Goal: Find specific page/section: Find specific page/section

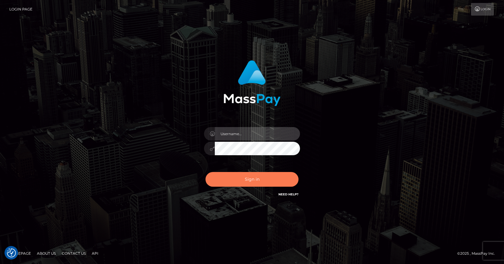
type input "[PERSON_NAME]"
click at [255, 178] on button "Sign in" at bounding box center [252, 179] width 93 height 15
type input "vlad"
click at [233, 179] on button "Sign in" at bounding box center [252, 179] width 93 height 15
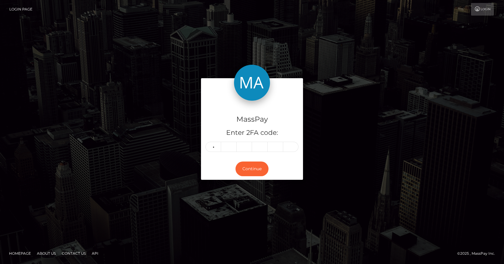
type input "3"
type input "9"
type input "2"
type input "8"
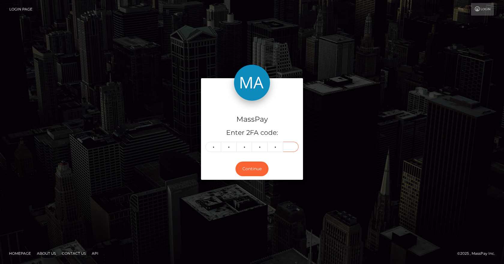
type input "2"
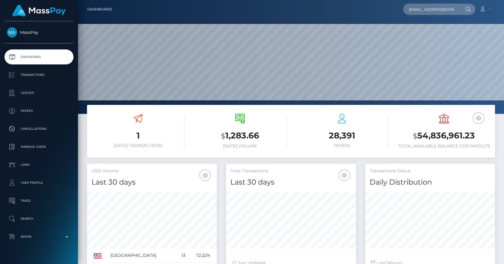
scroll to position [107, 130]
type input "cilviaakinyi@gmail.com"
click at [428, 32] on link "Zainabu Amina Ohuru" at bounding box center [427, 31] width 48 height 11
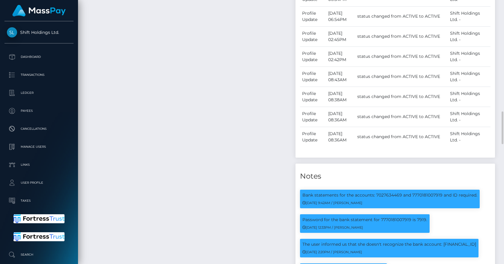
scroll to position [1112, 0]
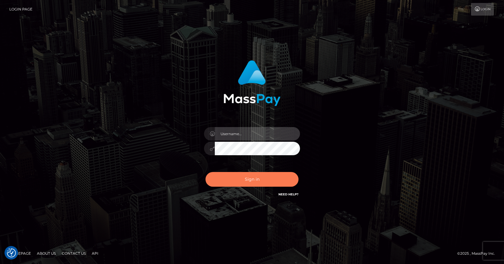
type input "[PERSON_NAME]"
click at [243, 180] on button "Sign in" at bounding box center [252, 179] width 93 height 15
type input "[PERSON_NAME]"
click at [243, 180] on button "Sign in" at bounding box center [252, 179] width 93 height 15
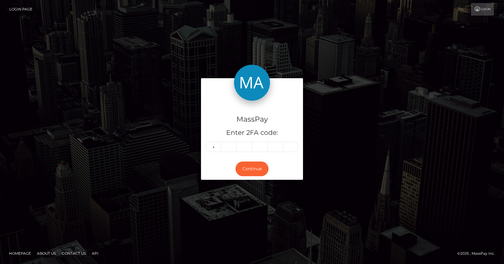
type input "4"
type input "0"
type input "8"
type input "6"
type input "0"
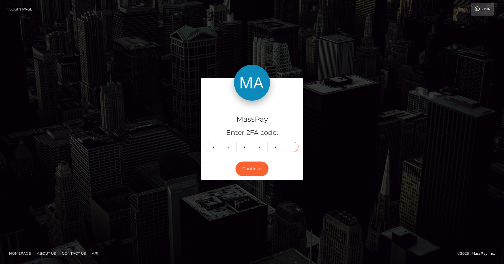
type input "8"
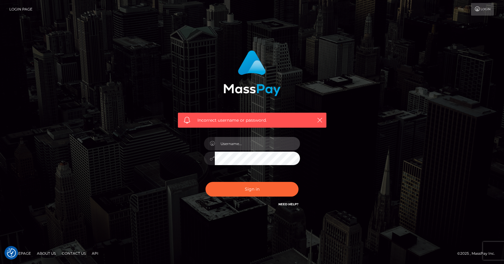
type input "[PERSON_NAME]"
click at [255, 198] on div "Sign in Need Help?" at bounding box center [252, 192] width 105 height 27
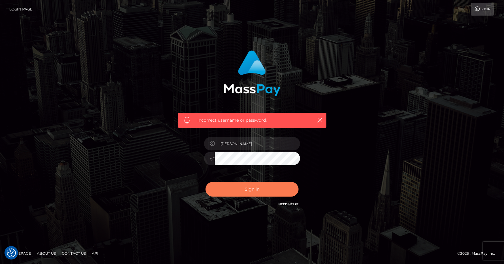
drag, startPoint x: 255, startPoint y: 197, endPoint x: 249, endPoint y: 193, distance: 7.3
click at [254, 197] on div "Sign in Need Help?" at bounding box center [252, 192] width 105 height 27
click at [249, 193] on button "Sign in" at bounding box center [252, 189] width 93 height 15
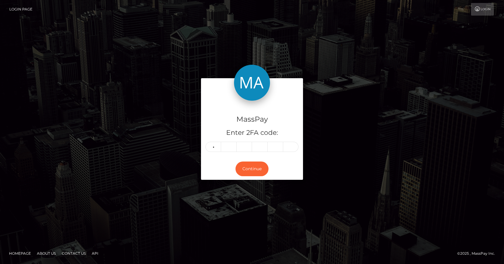
type input "7"
type input "6"
type input "8"
type input "1"
type input "5"
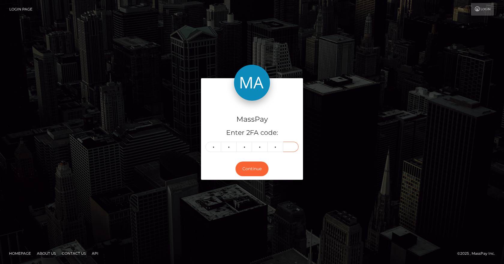
type input "3"
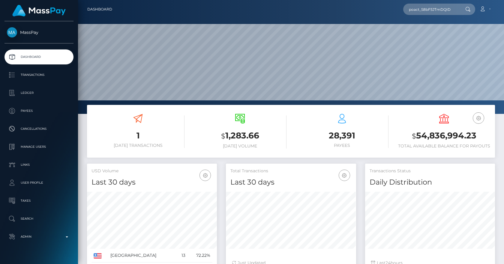
scroll to position [107, 130]
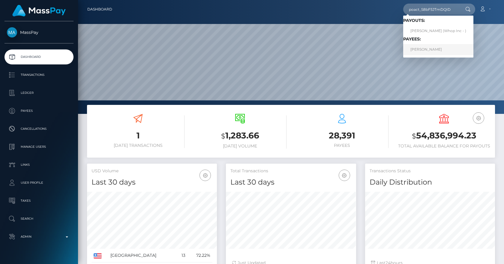
type input "poact_S8bF5JTmDQID"
click at [432, 51] on link "[PERSON_NAME]" at bounding box center [438, 49] width 70 height 11
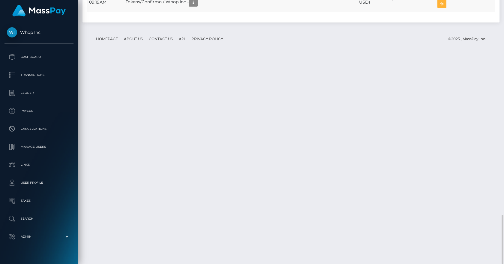
scroll to position [72, 130]
drag, startPoint x: 302, startPoint y: 200, endPoint x: 254, endPoint y: 199, distance: 47.4
